Goal: Information Seeking & Learning: Learn about a topic

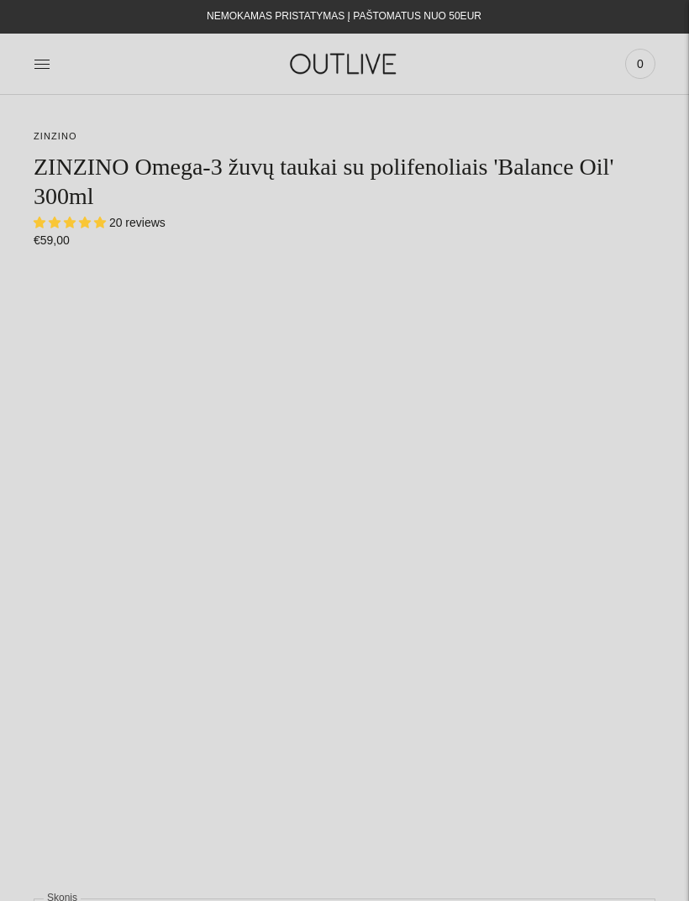
select select "**********"
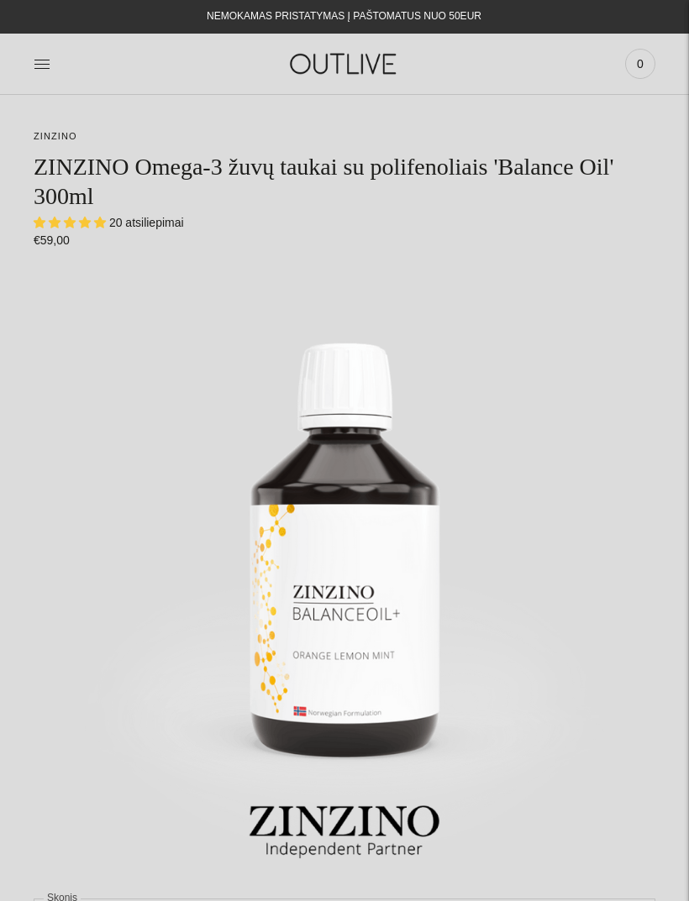
click at [48, 51] on link at bounding box center [42, 63] width 17 height 37
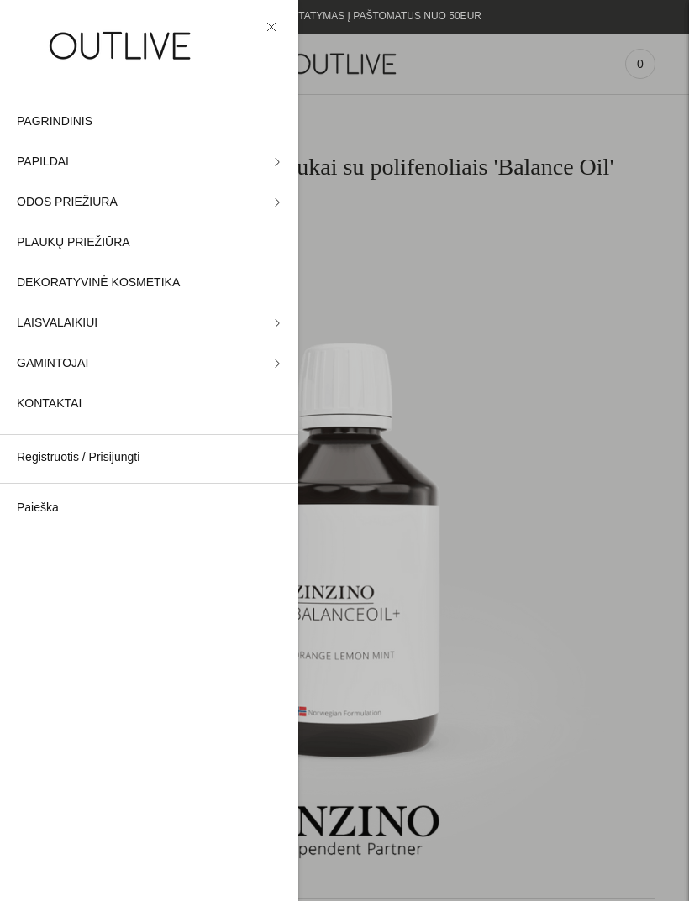
click at [58, 159] on span "PAPILDAI" at bounding box center [43, 162] width 52 height 20
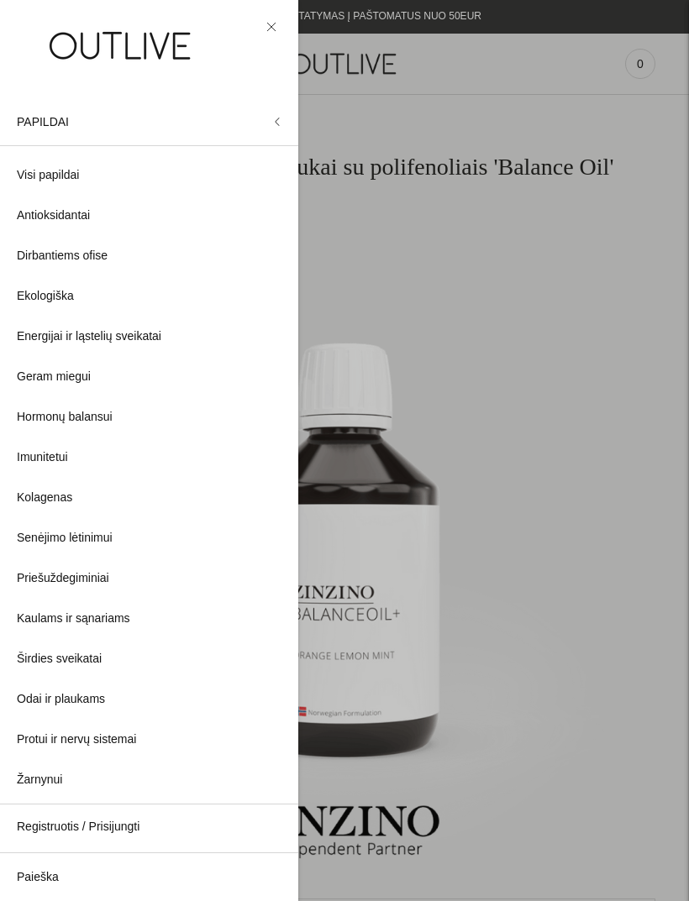
click at [68, 184] on span "Visi papildai" at bounding box center [48, 175] width 62 height 20
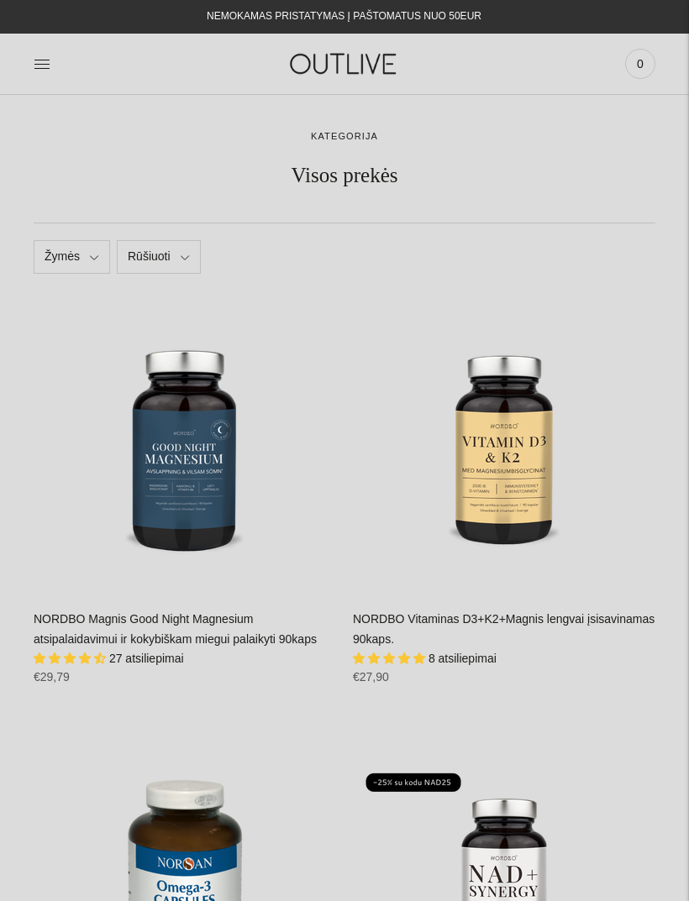
click at [102, 257] on link "Žymės" at bounding box center [72, 257] width 76 height 34
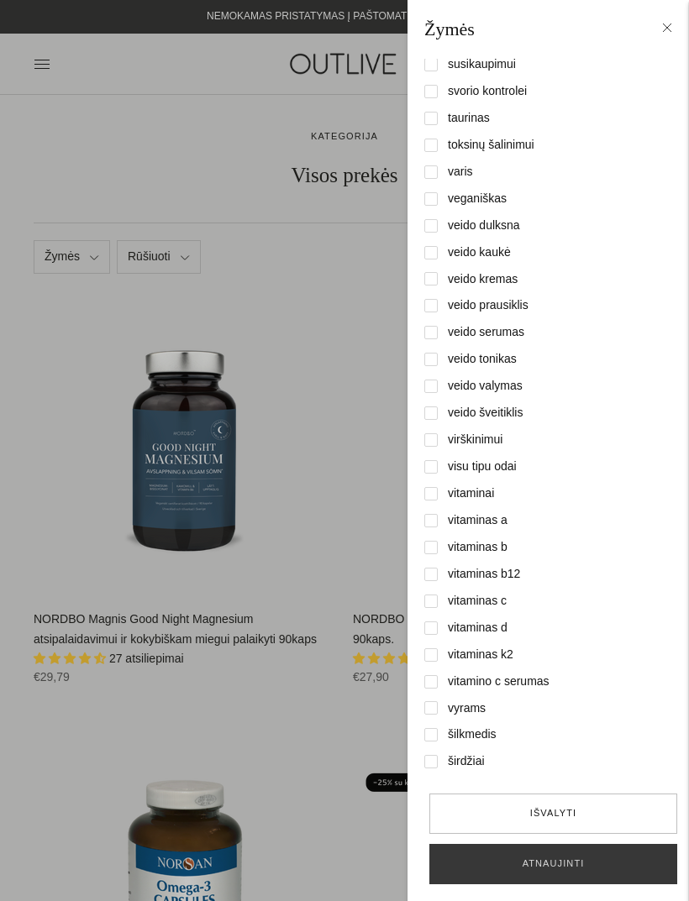
scroll to position [5453, 0]
click at [528, 862] on button "Atnaujinti" at bounding box center [553, 864] width 248 height 40
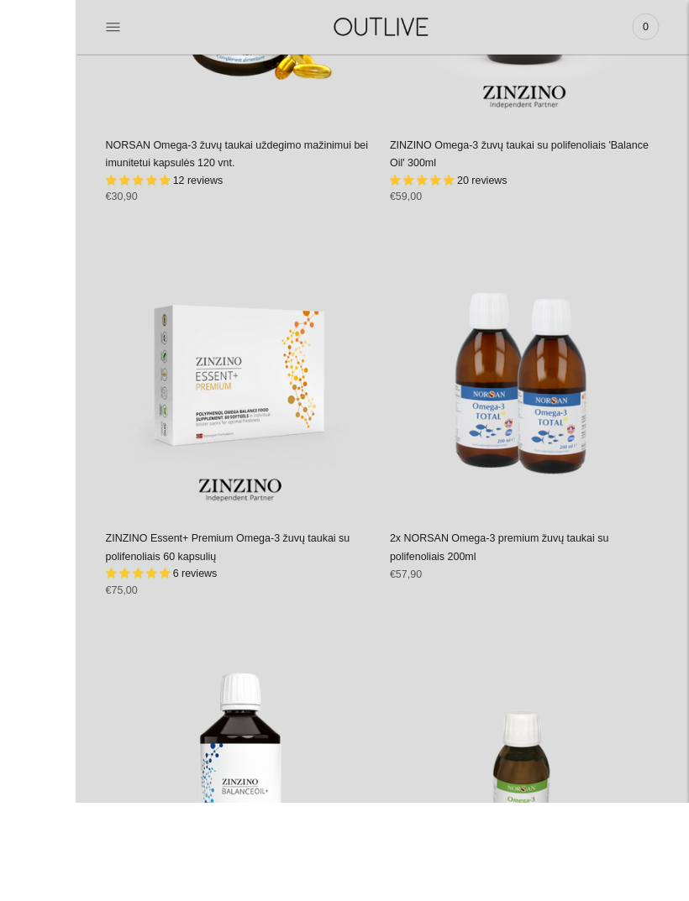
scroll to position [680, 0]
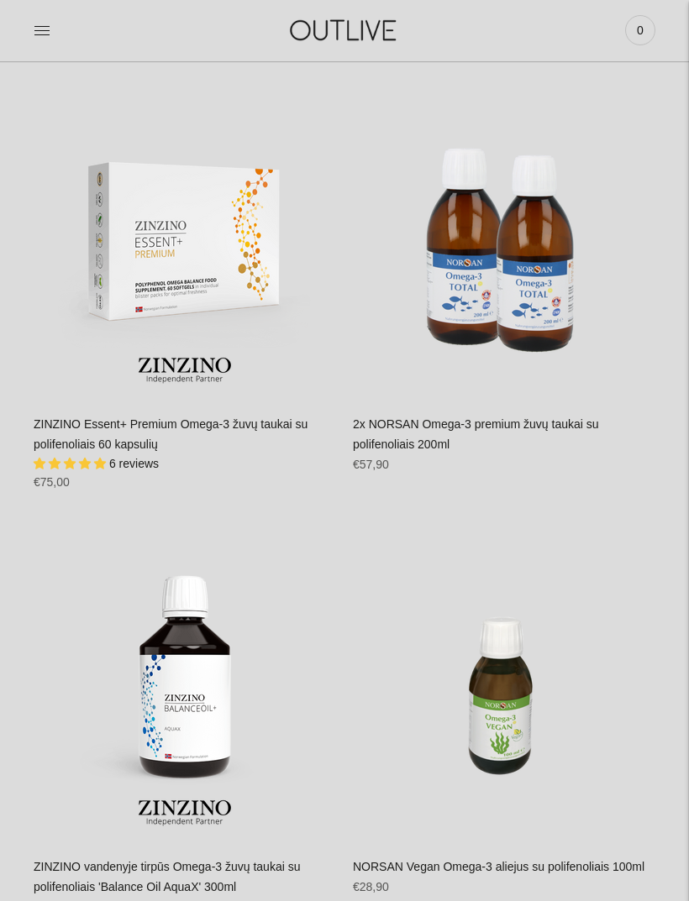
click at [244, 239] on img "ZINZINO Essent+ Premium Omega-3 žuvų taukai su polifenoliais 60 kapsulių\a" at bounding box center [185, 247] width 302 height 302
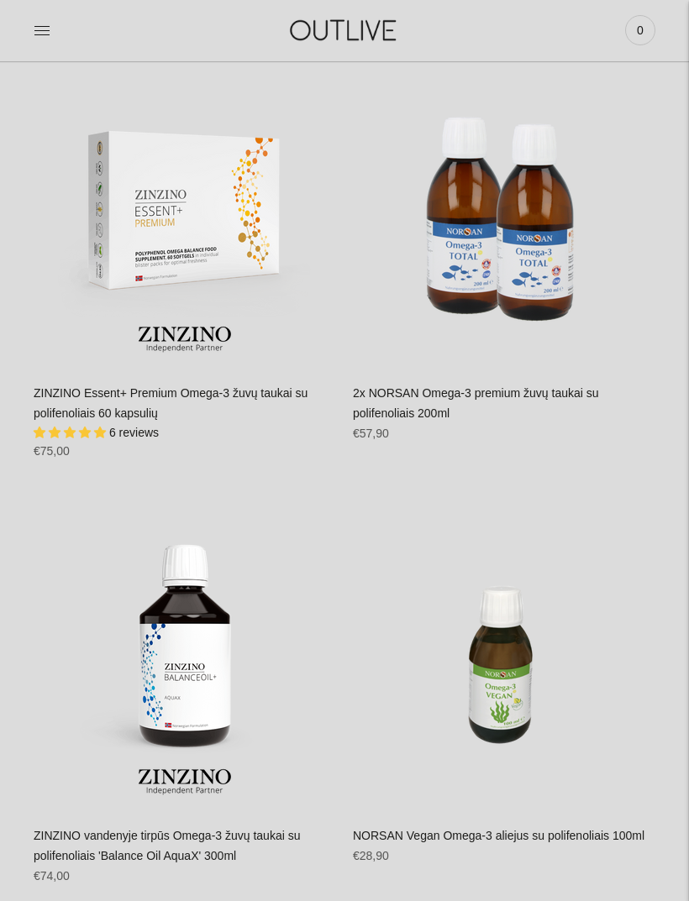
scroll to position [716, 0]
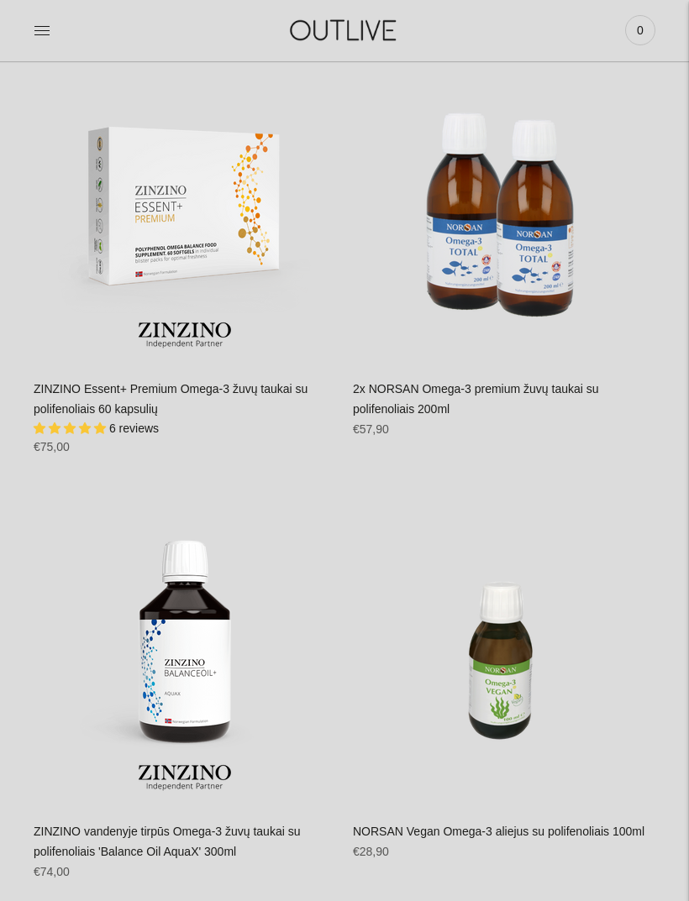
click at [183, 403] on div "ZINZINO Essent+ Premium Omega-3 žuvų taukai su polifenoliais 60 kapsulių 6 revi…" at bounding box center [185, 424] width 302 height 89
click at [144, 404] on link "ZINZINO Essent+ Premium Omega-3 žuvų taukai su polifenoliais 60 kapsulių" at bounding box center [171, 399] width 274 height 34
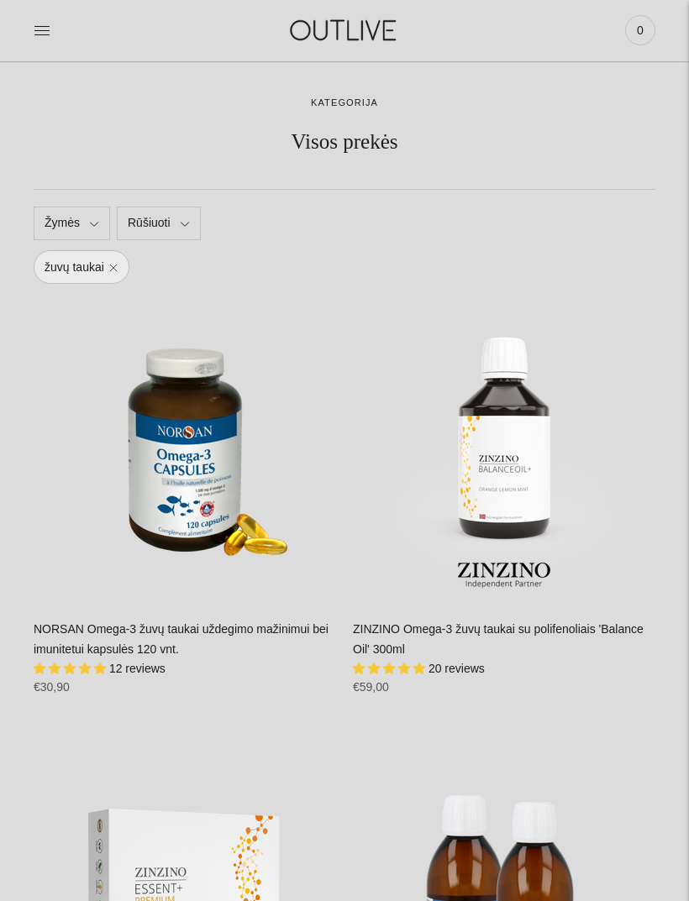
scroll to position [0, 0]
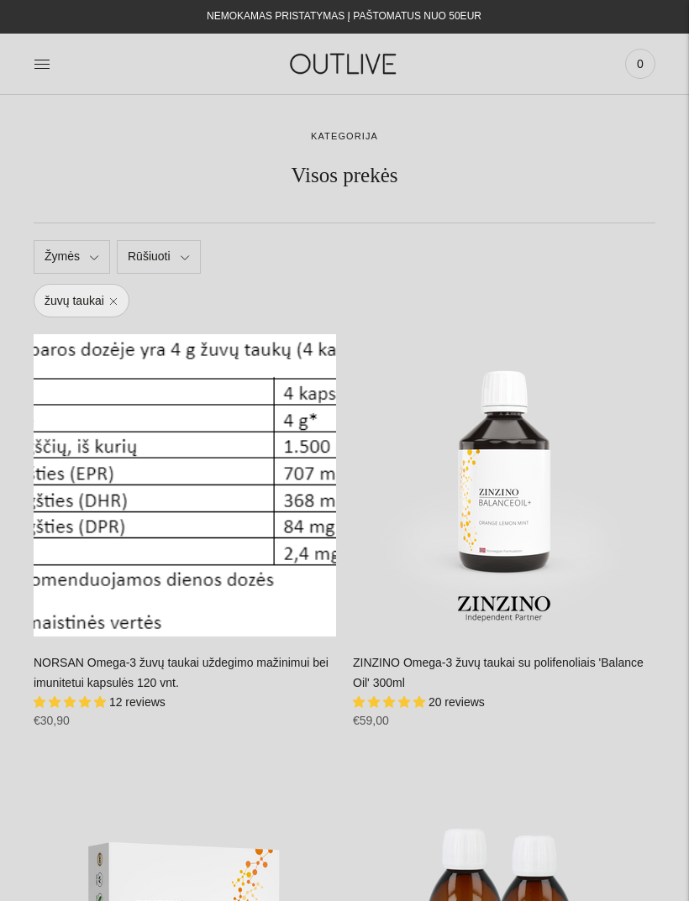
click at [493, 290] on div "žuvų taukai" at bounding box center [345, 301] width 622 height 34
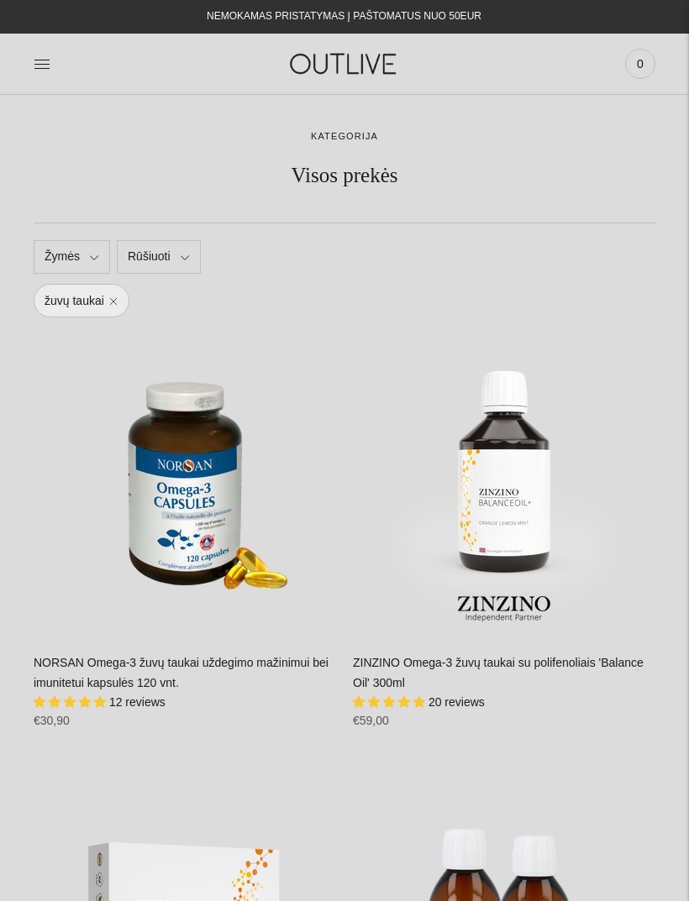
click at [502, 285] on div "žuvų taukai" at bounding box center [345, 301] width 622 height 34
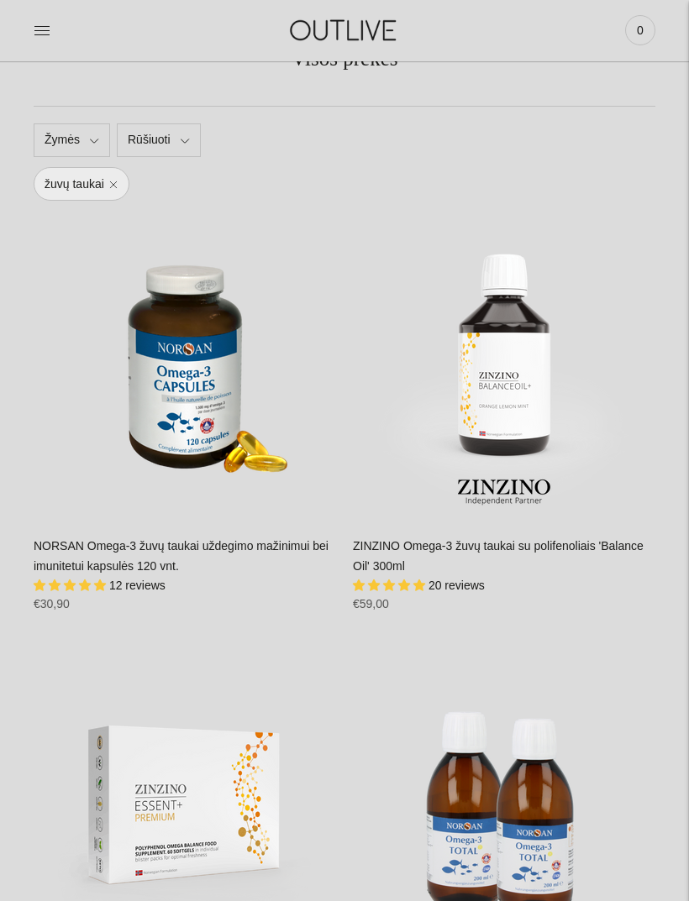
scroll to position [123, 0]
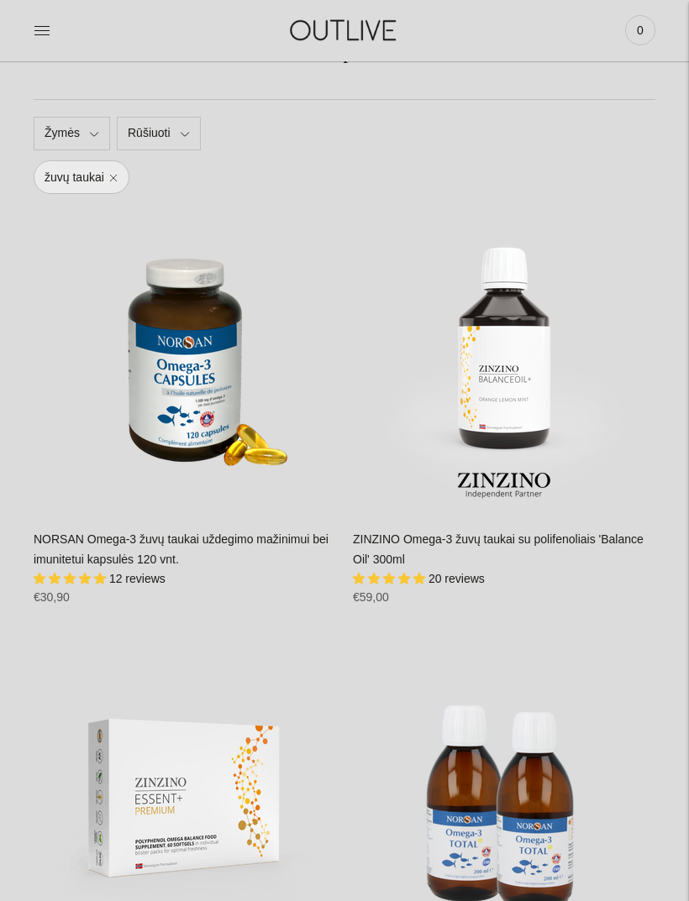
click at [132, 544] on link "NORSAN Omega-3 žuvų taukai uždegimo mažinimui bei imunitetui kapsulės 120 vnt." at bounding box center [181, 550] width 295 height 34
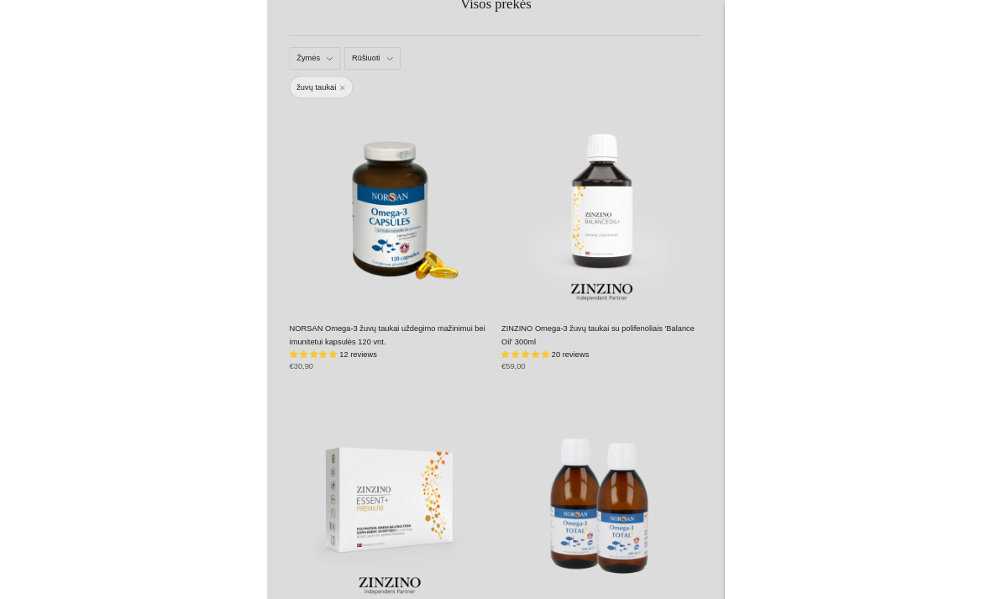
scroll to position [0, 0]
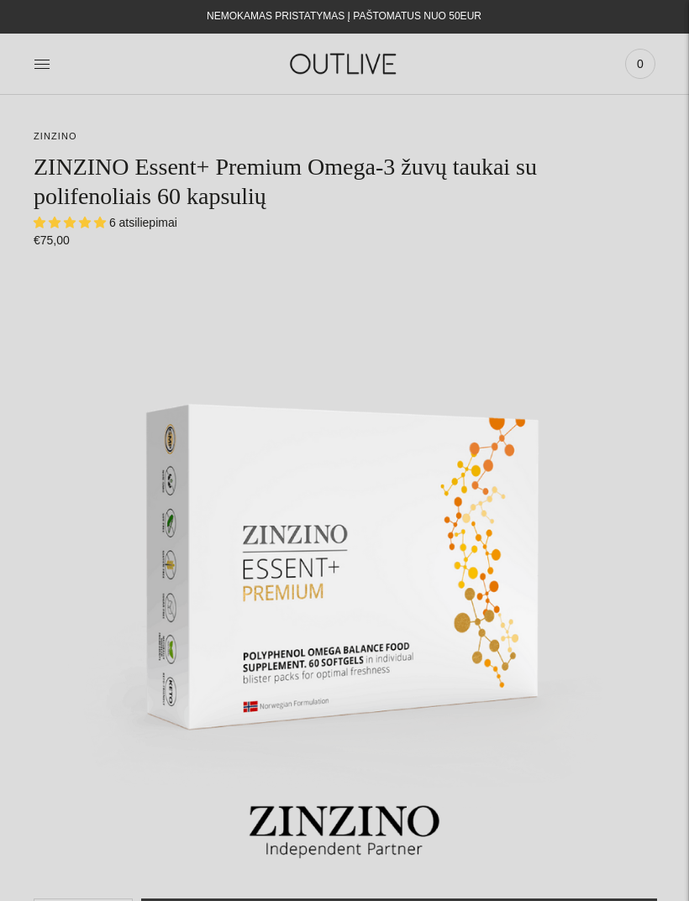
select select "**********"
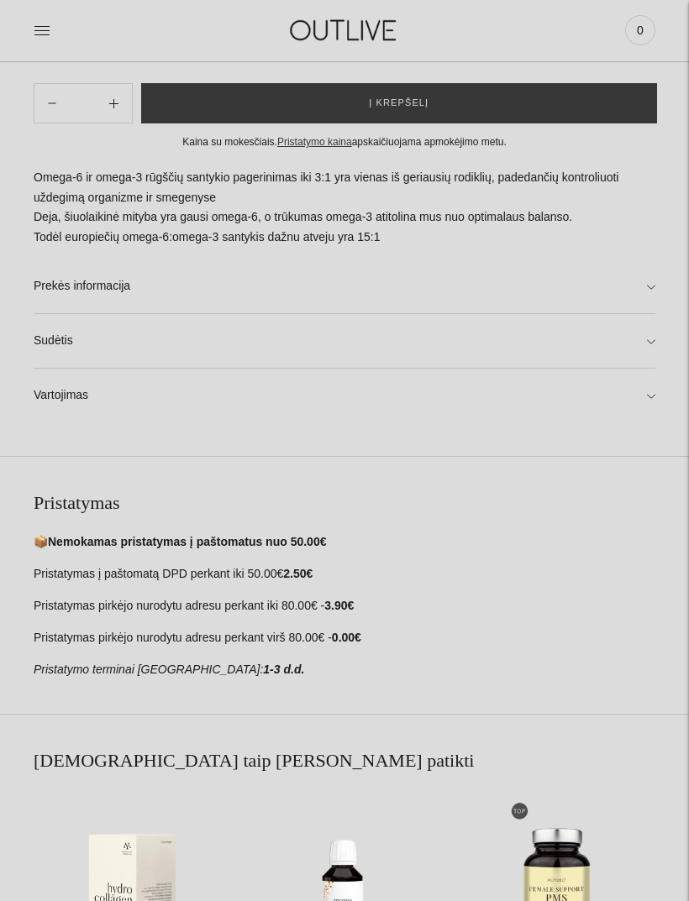
scroll to position [820, 0]
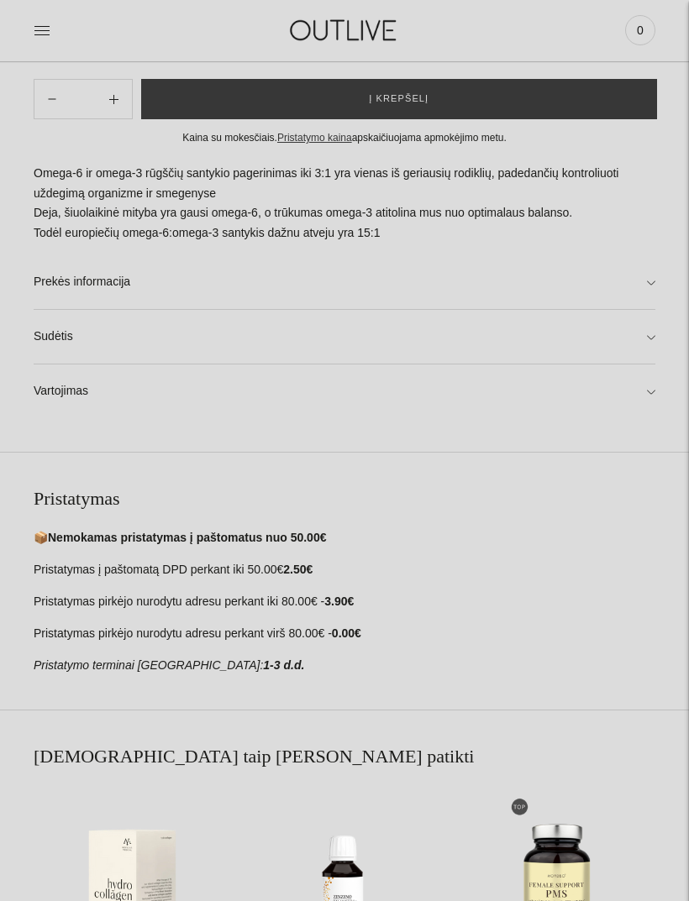
click at [648, 376] on link "Vartojimas" at bounding box center [345, 392] width 622 height 54
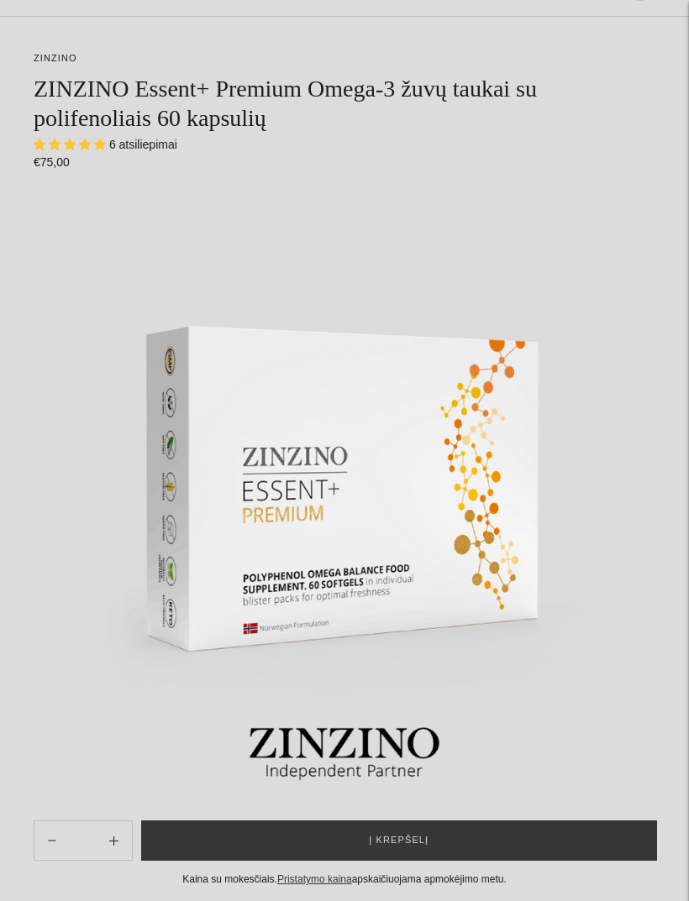
scroll to position [0, 0]
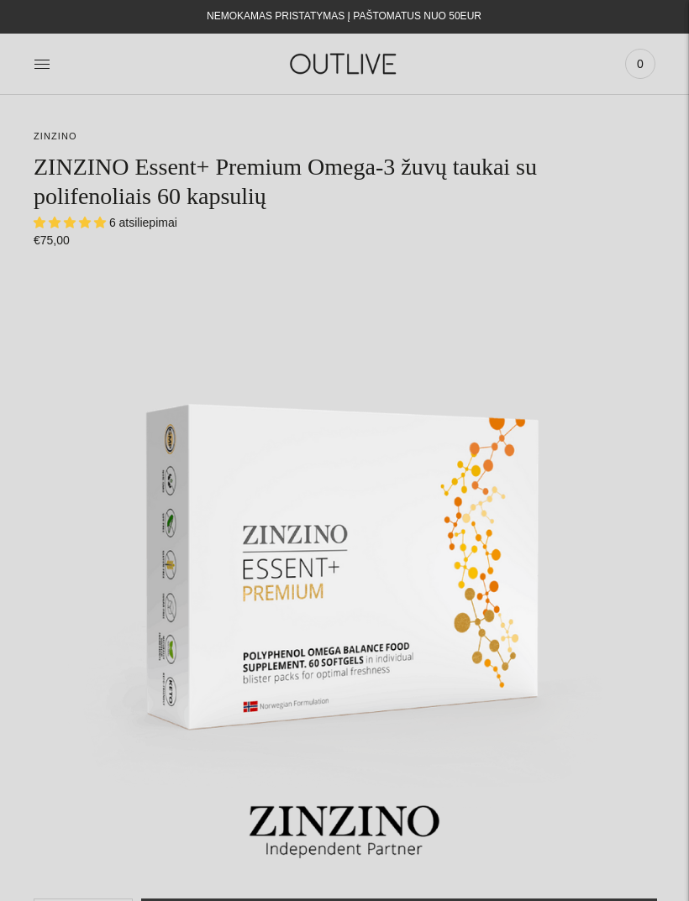
select select "**********"
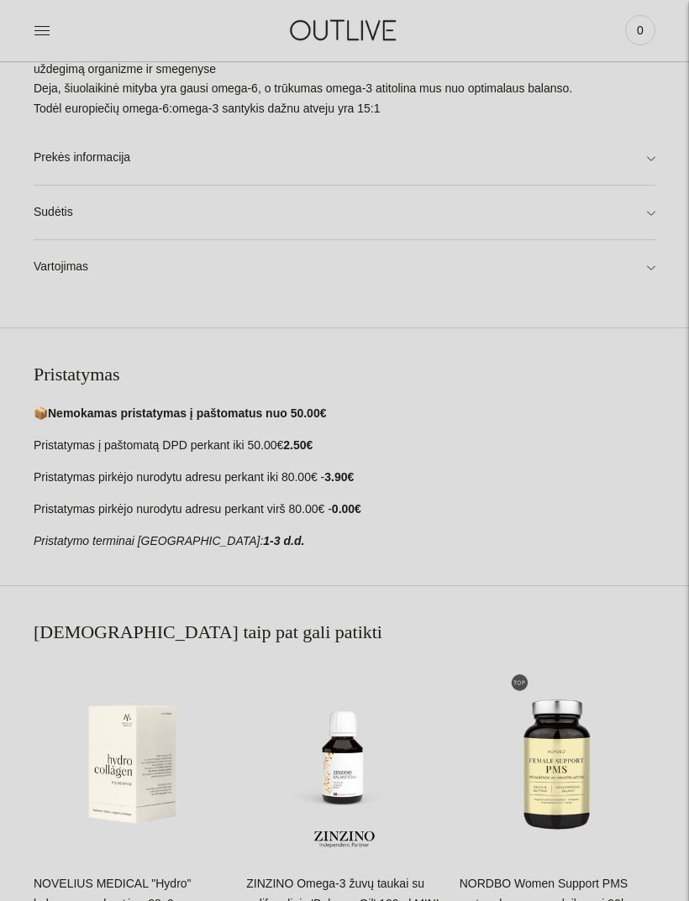
scroll to position [945, 0]
click at [649, 147] on link "Prekės informacija" at bounding box center [345, 157] width 622 height 54
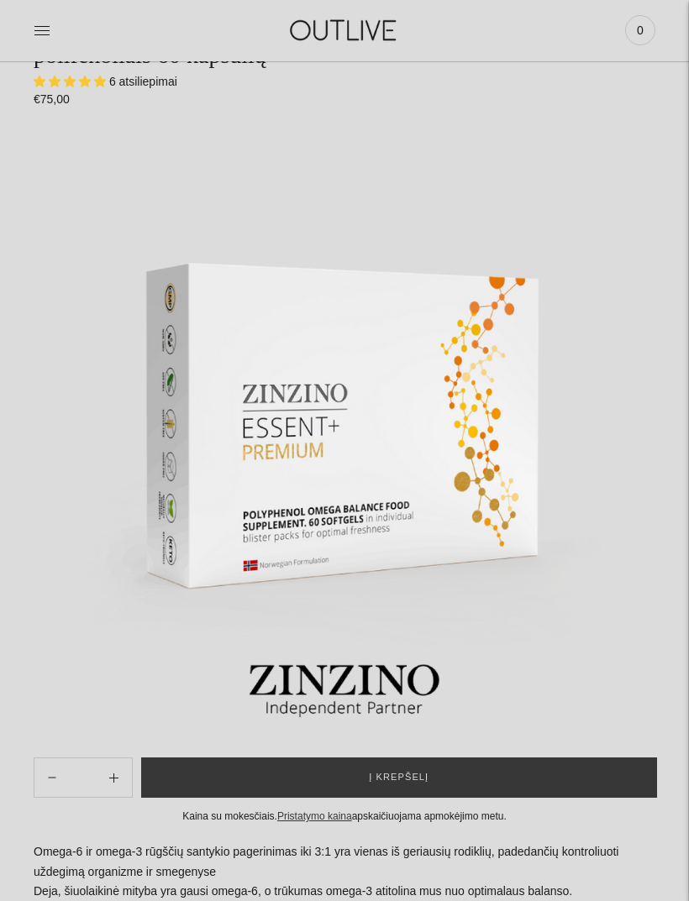
scroll to position [0, 0]
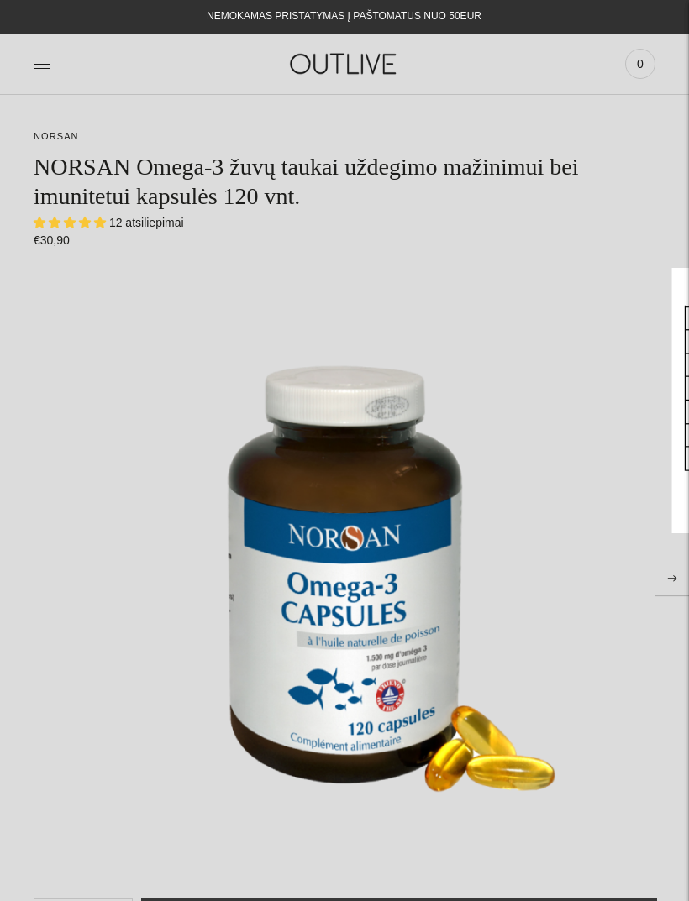
select select "**********"
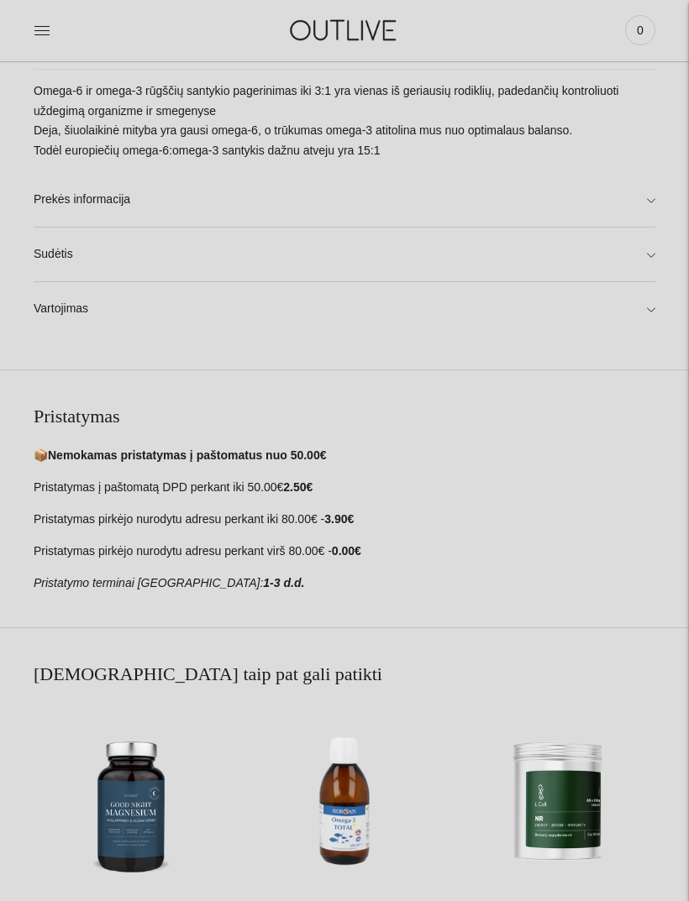
scroll to position [1075, 0]
click at [653, 193] on link "Prekės informacija" at bounding box center [345, 200] width 622 height 54
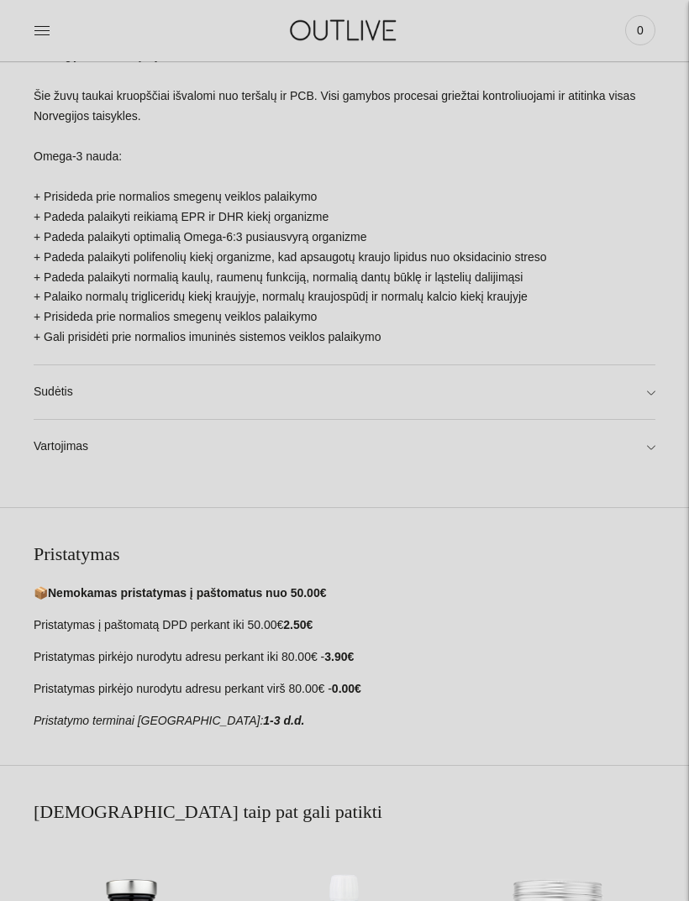
scroll to position [1598, 0]
click at [649, 420] on link "Vartojimas" at bounding box center [345, 447] width 622 height 54
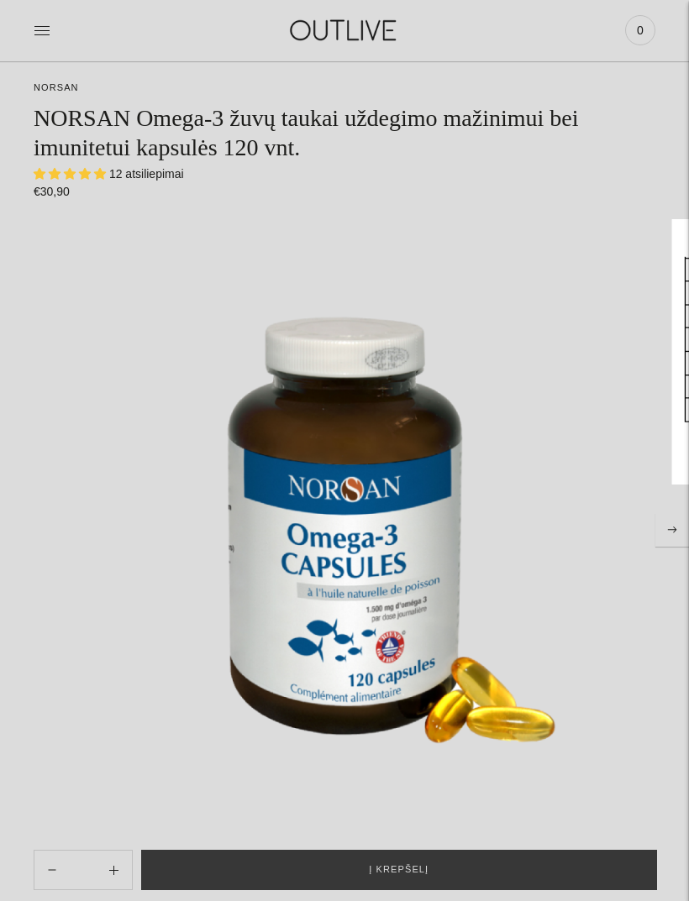
scroll to position [0, 0]
